Goal: Information Seeking & Learning: Understand process/instructions

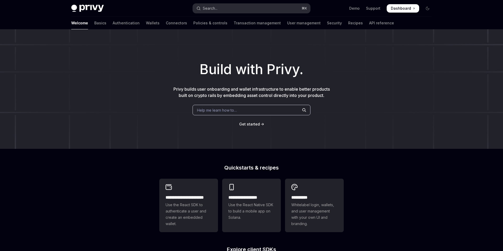
click at [220, 9] on button "Search... ⌘ K" at bounding box center [251, 8] width 117 height 9
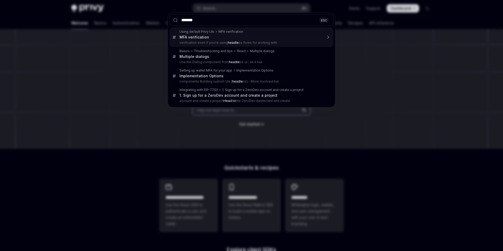
type input "********"
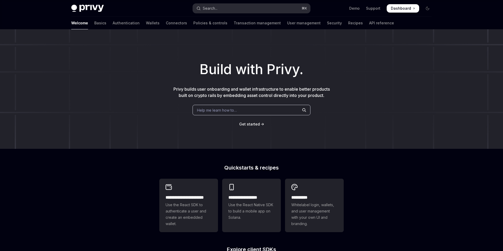
click at [215, 8] on div "Search..." at bounding box center [210, 8] width 15 height 6
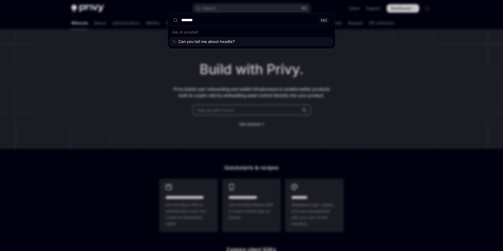
type input "********"
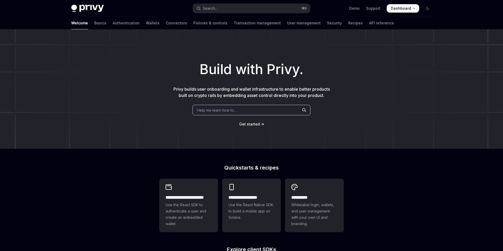
scroll to position [213, 0]
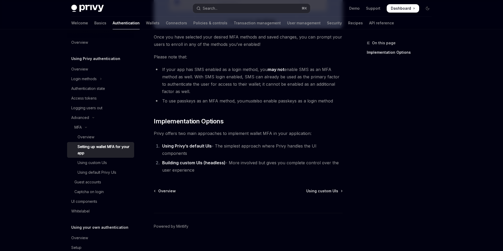
click at [284, 159] on li "Building custom UIs (headless) - More involved but gives you complete control o…" at bounding box center [252, 166] width 182 height 15
click at [268, 159] on li "Building custom UIs (headless) - More involved but gives you complete control o…" at bounding box center [252, 166] width 182 height 15
click at [313, 188] on span "Using custom UIs" at bounding box center [322, 190] width 32 height 5
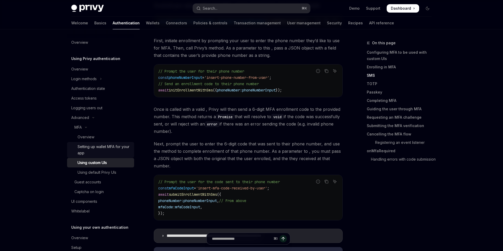
scroll to position [21, 0]
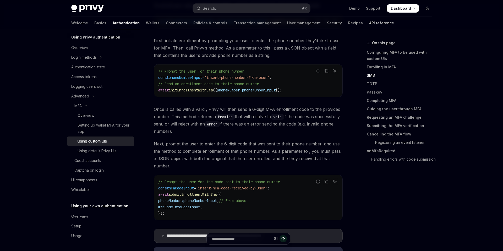
click at [369, 23] on link "API reference" at bounding box center [381, 23] width 25 height 13
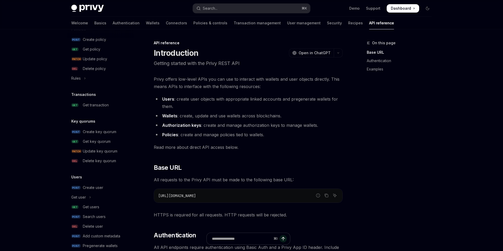
scroll to position [308, 0]
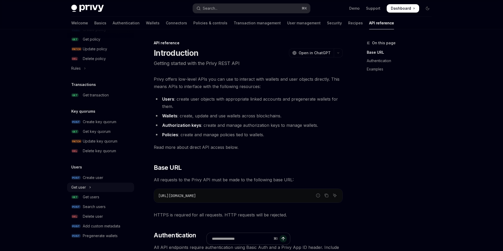
click at [117, 189] on button "Get user" at bounding box center [100, 187] width 67 height 9
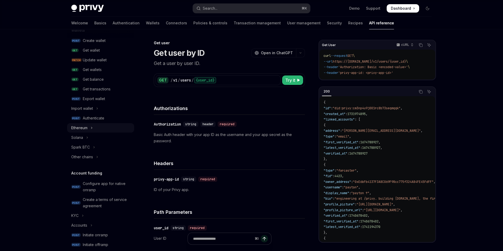
scroll to position [61, 0]
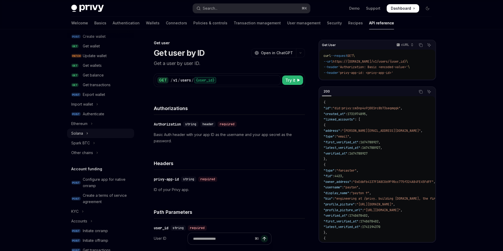
click at [117, 135] on button "Solana" at bounding box center [100, 133] width 67 height 9
type textarea "*"
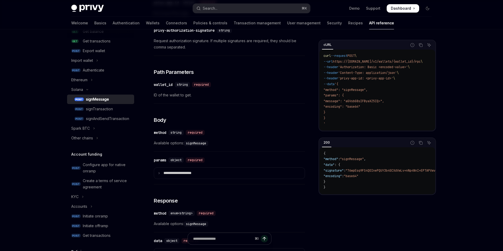
scroll to position [215, 0]
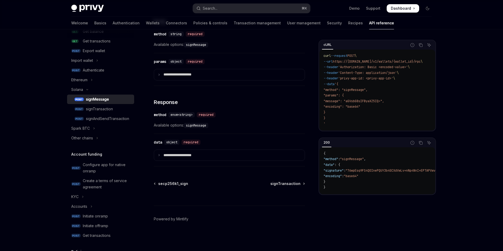
click at [475, 82] on div "Skip to main content Privy Docs home page Search... ⌘ K Demo Support Dashboard …" at bounding box center [251, 22] width 503 height 458
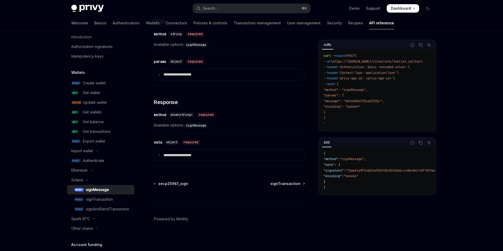
click at [454, 118] on div "Skip to main content Privy Docs home page Search... ⌘ K Demo Support Dashboard …" at bounding box center [251, 22] width 503 height 458
